Goal: Task Accomplishment & Management: Manage account settings

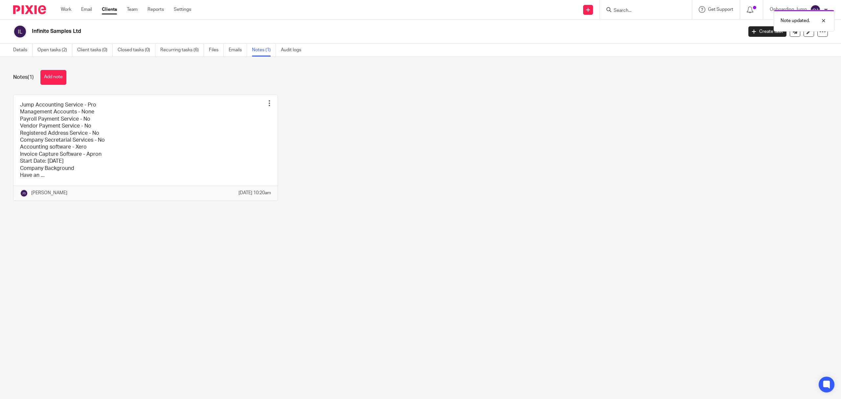
click at [622, 11] on div "Note updated." at bounding box center [628, 19] width 414 height 25
click at [823, 20] on div at bounding box center [819, 21] width 18 height 8
click at [620, 11] on input "Search" at bounding box center [642, 11] width 59 height 6
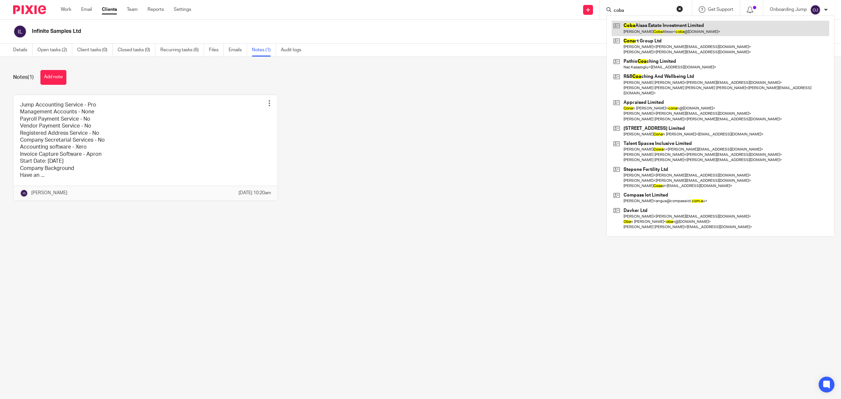
type input "coba"
click at [645, 32] on link at bounding box center [721, 28] width 218 height 15
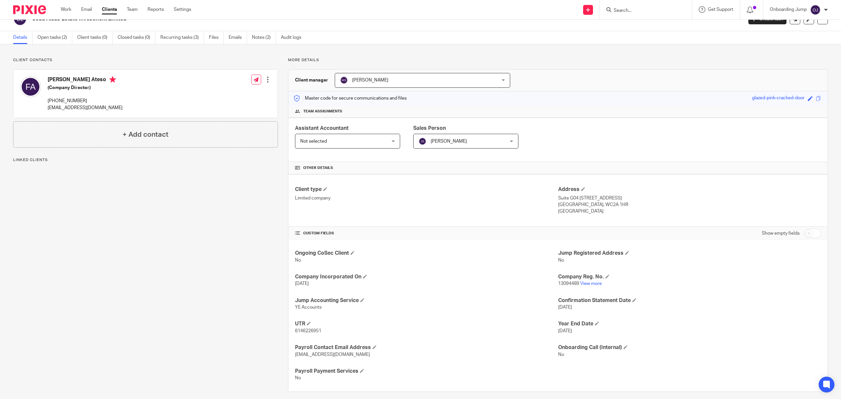
scroll to position [19, 0]
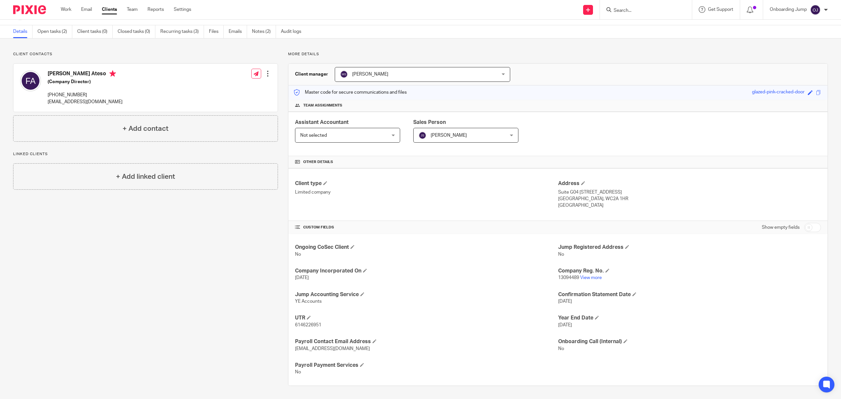
click at [804, 228] on input "checkbox" at bounding box center [812, 227] width 17 height 9
checkbox input "true"
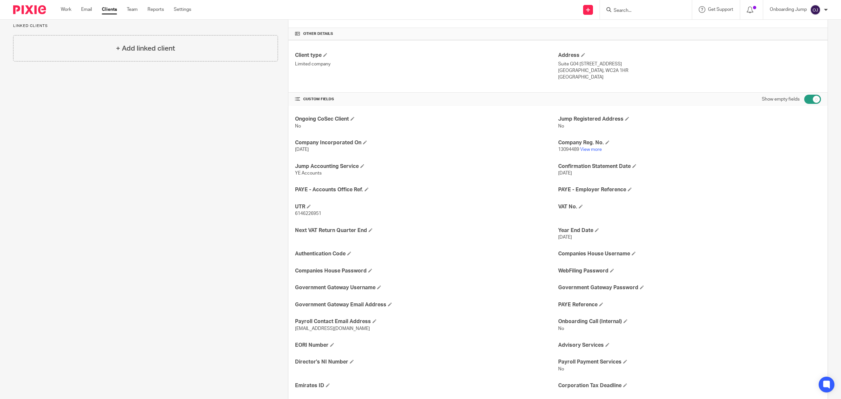
scroll to position [151, 0]
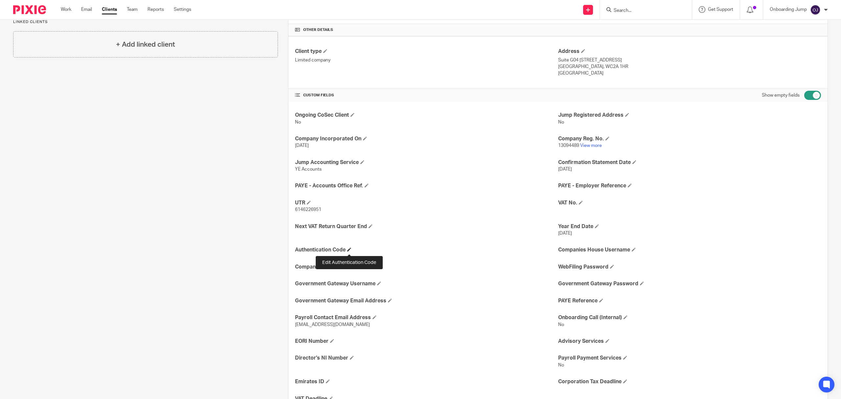
click at [347, 250] on span at bounding box center [349, 249] width 4 height 4
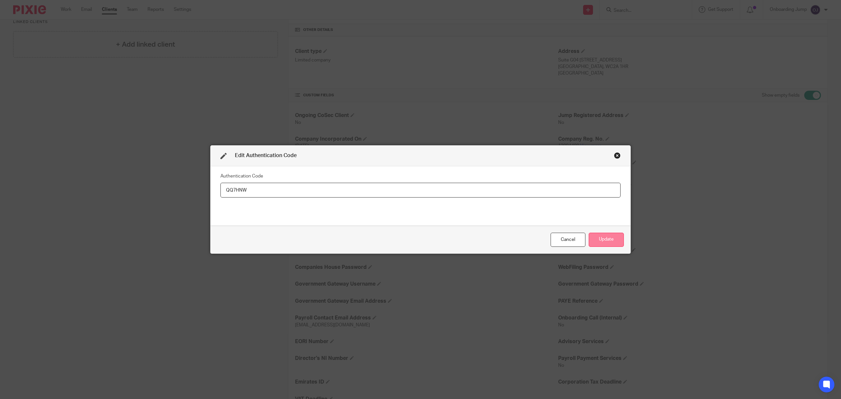
type input "QQ7HNW"
click at [599, 235] on button "Update" at bounding box center [606, 240] width 35 height 14
